Goal: Task Accomplishment & Management: Complete application form

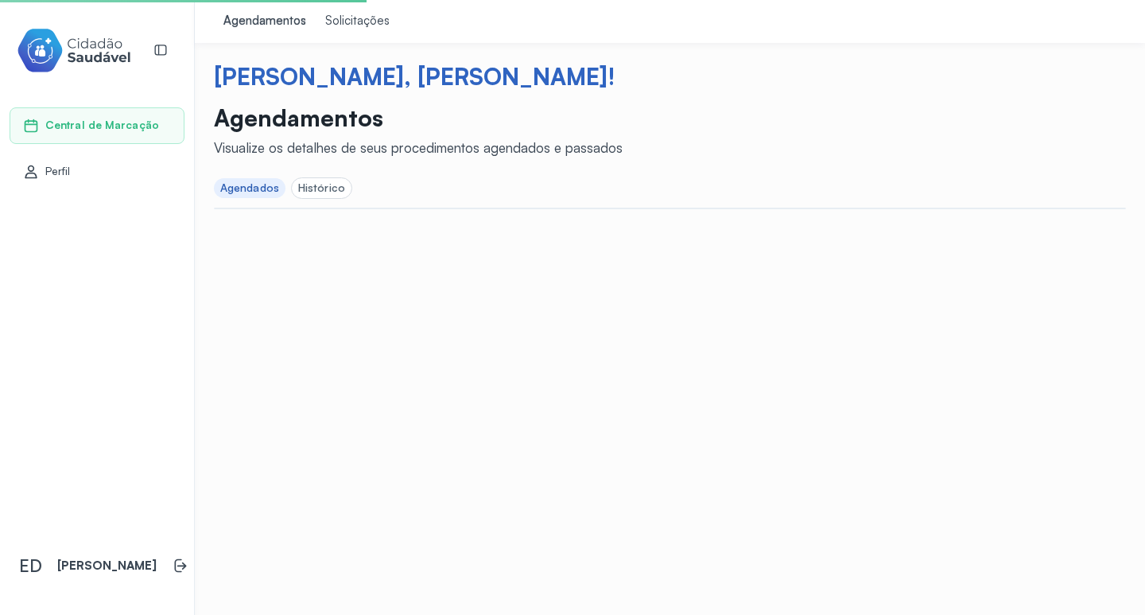
click at [278, 126] on p "Agendamentos" at bounding box center [418, 117] width 409 height 29
click at [344, 145] on div "Visualize os detalhes de seus procedimentos agendados e passados" at bounding box center [418, 147] width 409 height 17
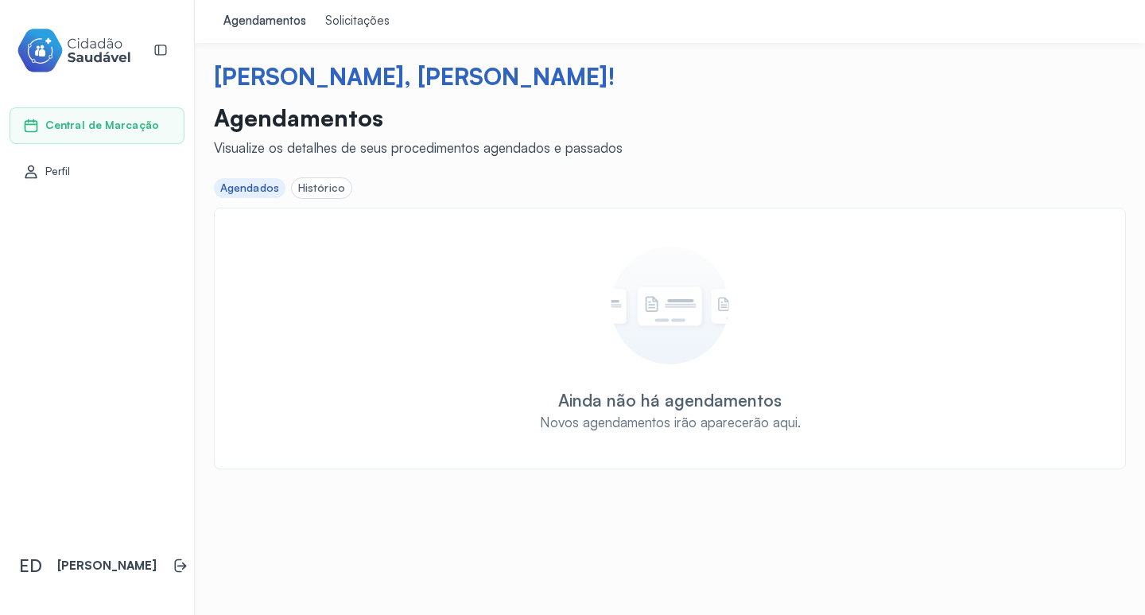
drag, startPoint x: 722, startPoint y: 463, endPoint x: 654, endPoint y: 389, distance: 100.7
click at [719, 462] on div "Ainda não há agendamentos Novos agendamentos irão aparecerão aqui." at bounding box center [670, 339] width 912 height 262
click at [651, 386] on div "Ainda não há agendamentos Novos agendamentos irão aparecerão aqui." at bounding box center [670, 339] width 879 height 185
click at [316, 192] on div "Histórico" at bounding box center [321, 188] width 47 height 14
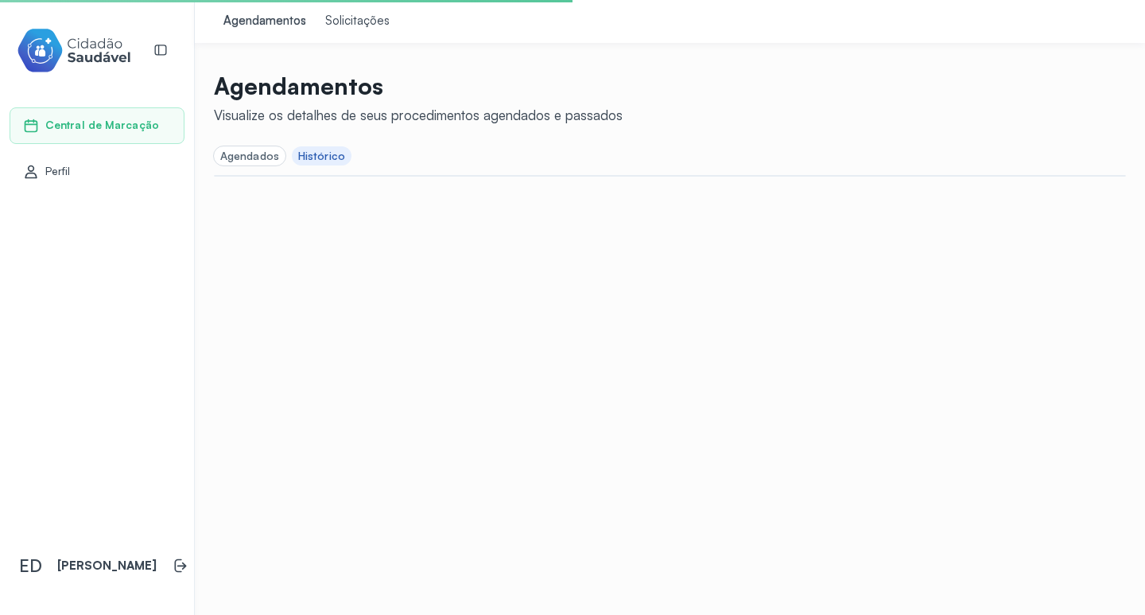
click at [348, 24] on div "Solicitações" at bounding box center [357, 22] width 64 height 16
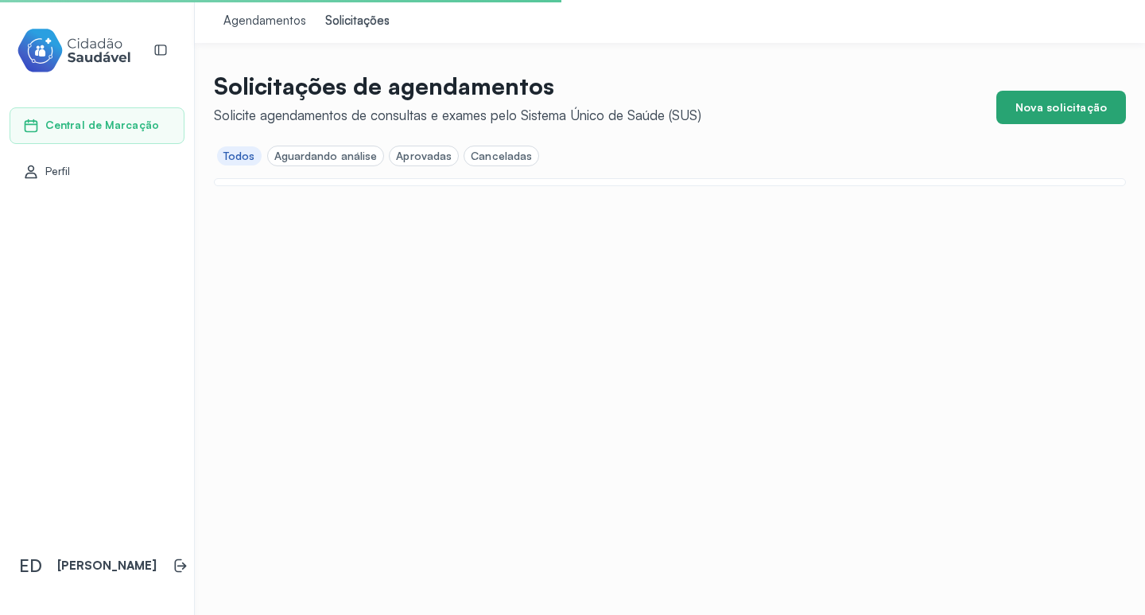
click at [1051, 108] on button "Nova solicitação" at bounding box center [1061, 107] width 130 height 33
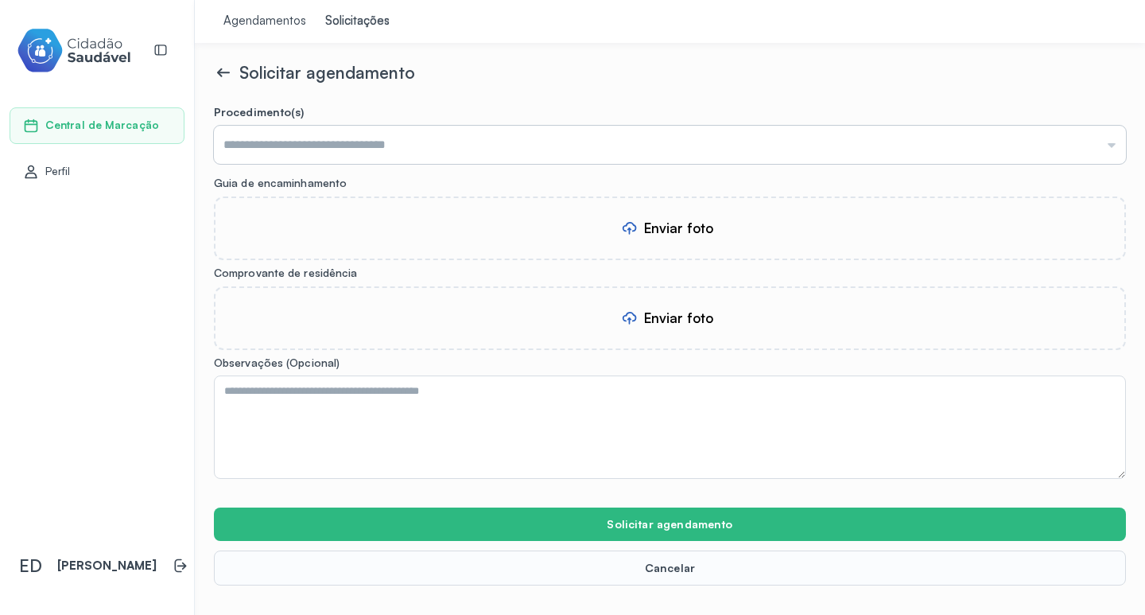
click at [420, 136] on input "text" at bounding box center [670, 145] width 912 height 38
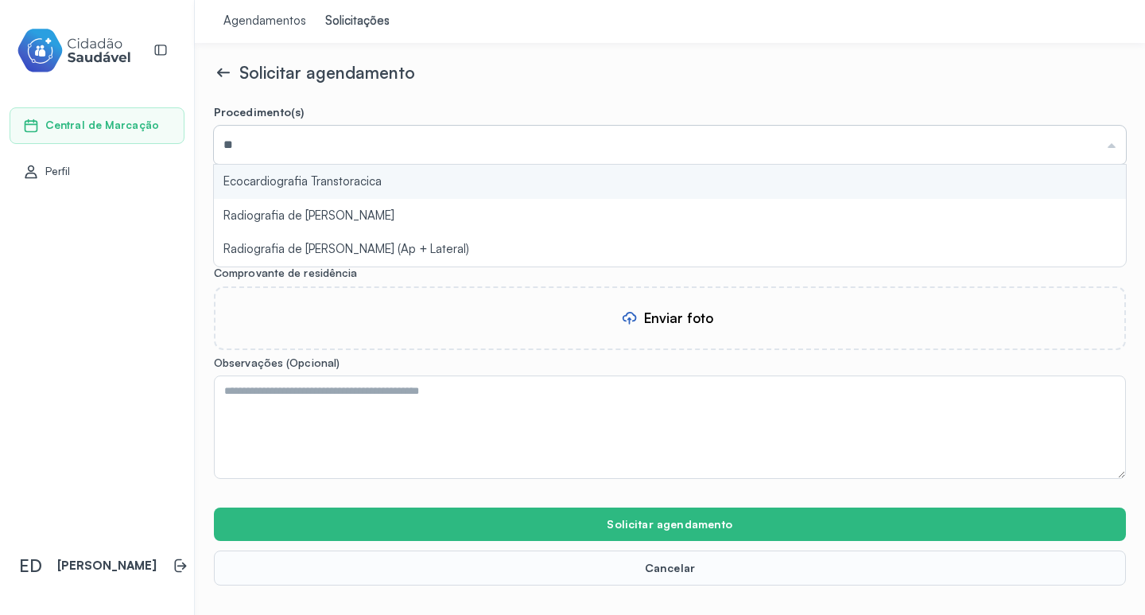
type input "*"
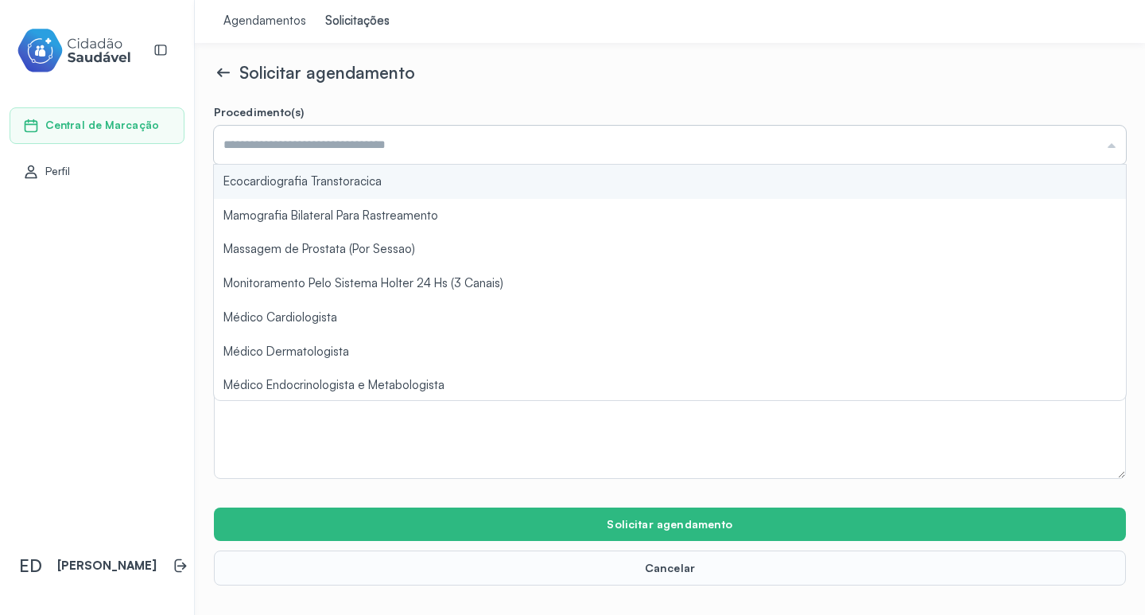
type input "*"
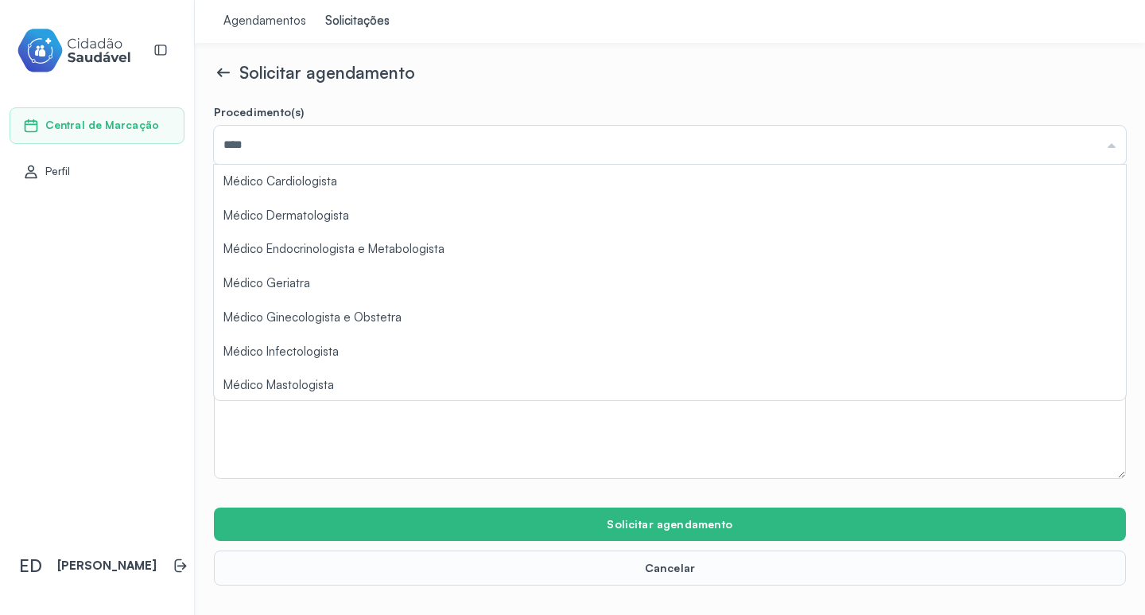
type input "****"
click at [227, 75] on icon at bounding box center [223, 72] width 19 height 19
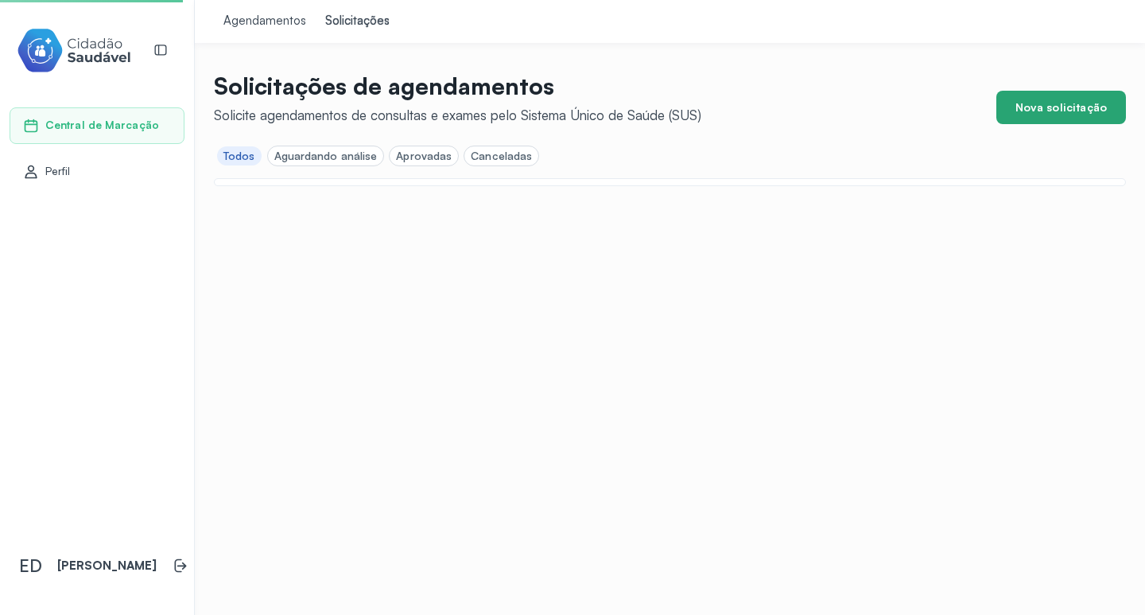
click at [1093, 107] on button "Nova solicitação" at bounding box center [1061, 107] width 130 height 33
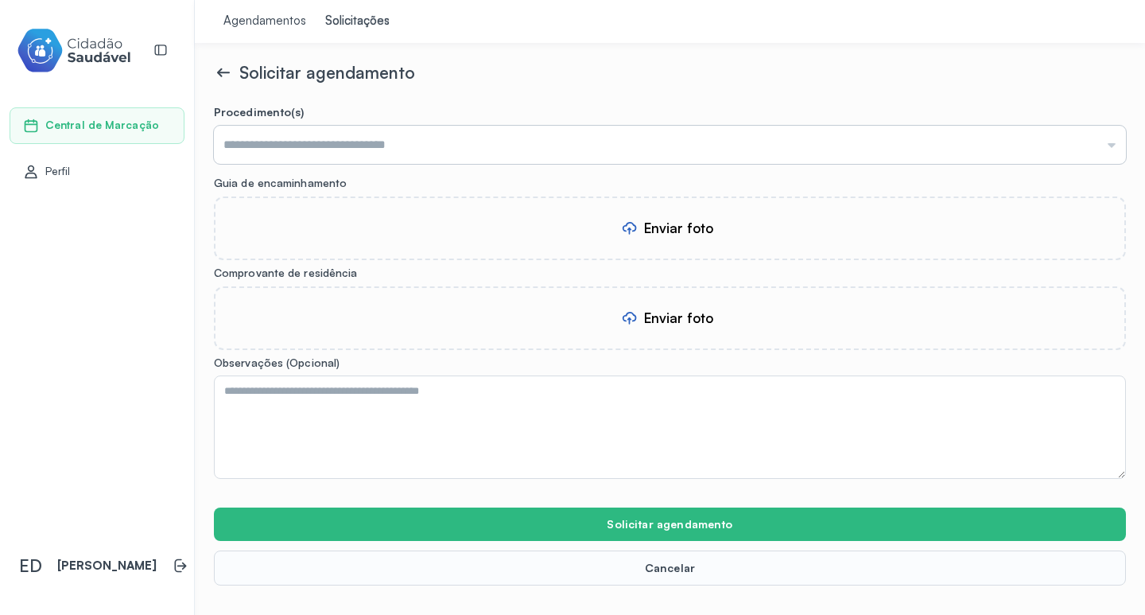
click at [410, 153] on input "text" at bounding box center [670, 145] width 912 height 38
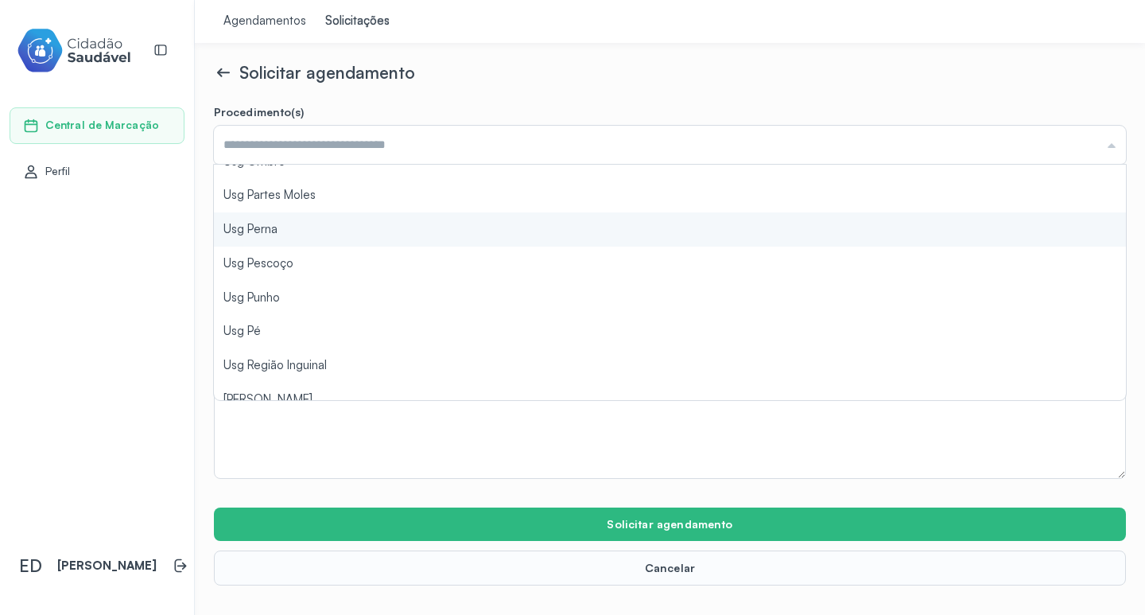
scroll to position [1839, 0]
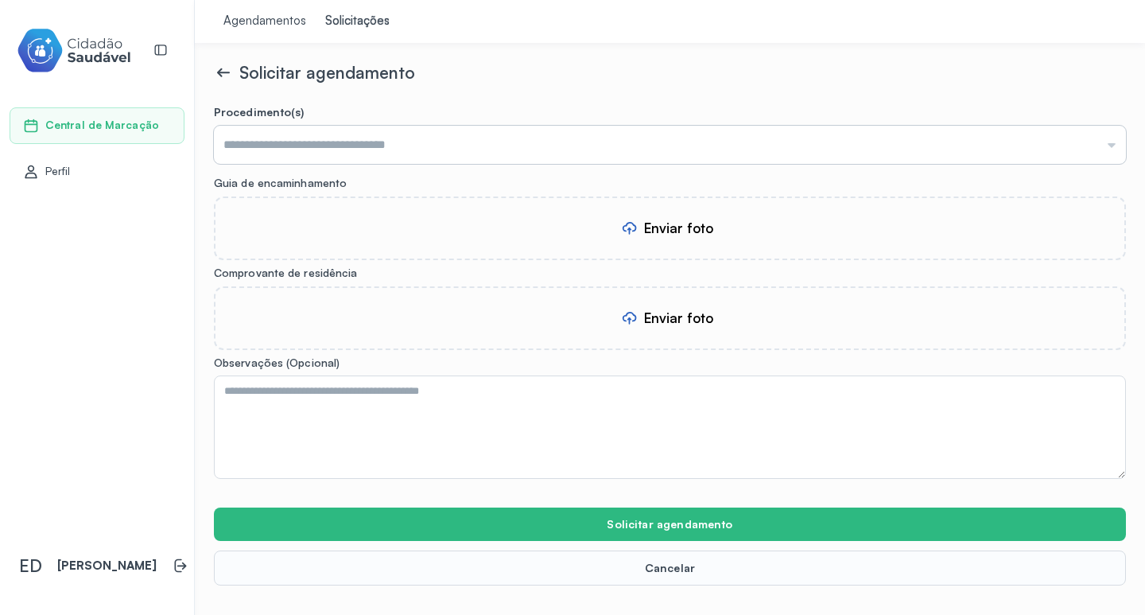
click at [488, 156] on input "text" at bounding box center [670, 145] width 912 height 38
